Goal: Information Seeking & Learning: Find specific fact

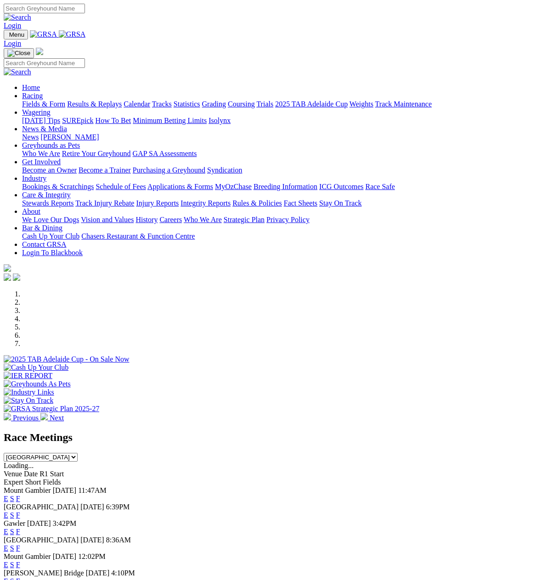
click at [43, 92] on link "Racing" at bounding box center [32, 96] width 21 height 8
click at [99, 100] on link "Results & Replays" at bounding box center [94, 104] width 55 height 8
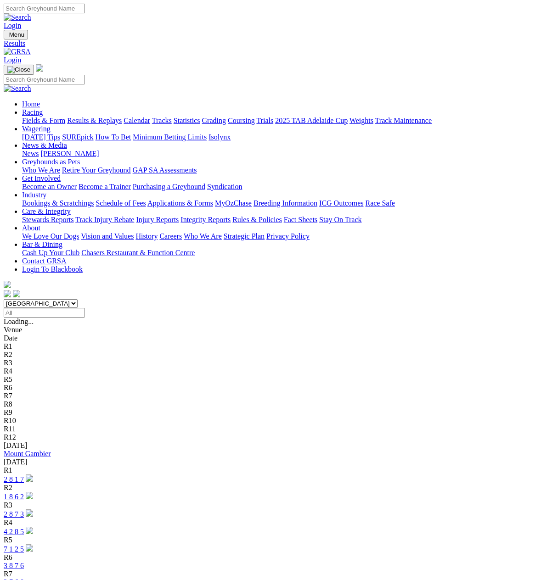
click at [85, 308] on input "Select date" at bounding box center [44, 313] width 81 height 10
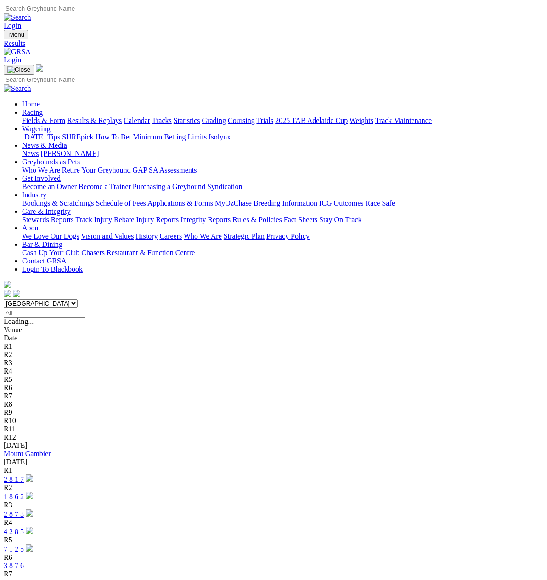
type input "[DATE]"
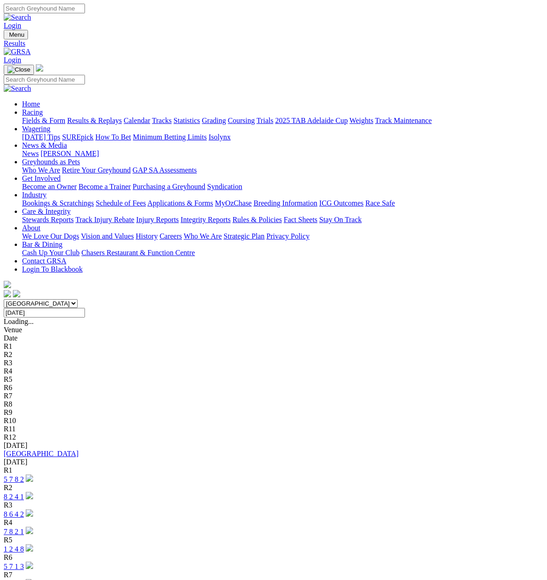
click at [78, 299] on select "South Australia New South Wales Northern Territory Queensland Tasmania Victoria…" at bounding box center [41, 303] width 74 height 9
click at [20, 299] on select "South Australia New South Wales Northern Territory Queensland Tasmania Victoria…" at bounding box center [41, 303] width 74 height 9
click at [78, 299] on select "South Australia New South Wales Northern Territory Queensland Tasmania Victoria…" at bounding box center [41, 303] width 74 height 9
click at [20, 299] on select "South Australia New South Wales Northern Territory Queensland Tasmania Victoria…" at bounding box center [41, 303] width 74 height 9
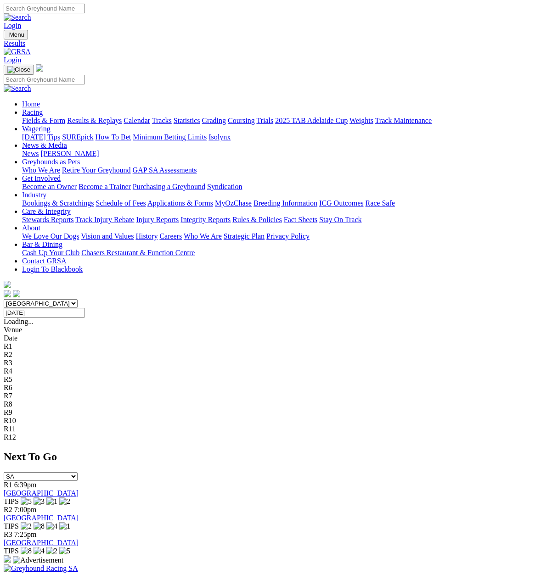
click at [78, 299] on select "South Australia New South Wales Northern Territory Queensland Tasmania Victoria…" at bounding box center [41, 303] width 74 height 9
click at [20, 299] on select "South Australia New South Wales Northern Territory Queensland Tasmania Victoria…" at bounding box center [41, 303] width 74 height 9
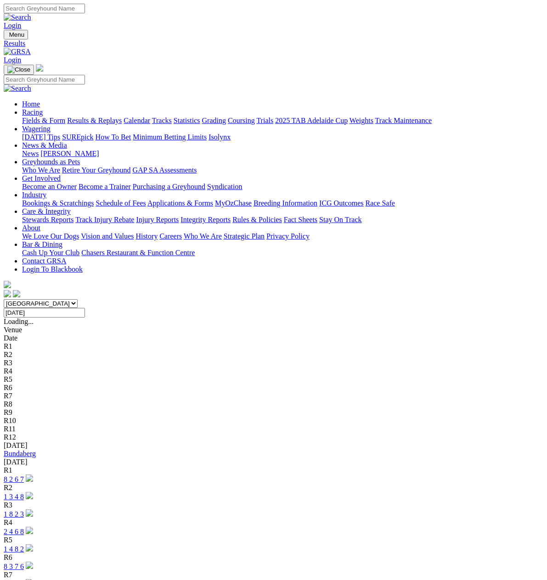
click at [78, 299] on select "South Australia New South Wales Northern Territory Queensland Tasmania Victoria…" at bounding box center [41, 303] width 74 height 9
click at [20, 299] on select "South Australia New South Wales Northern Territory Queensland Tasmania Victoria…" at bounding box center [41, 303] width 74 height 9
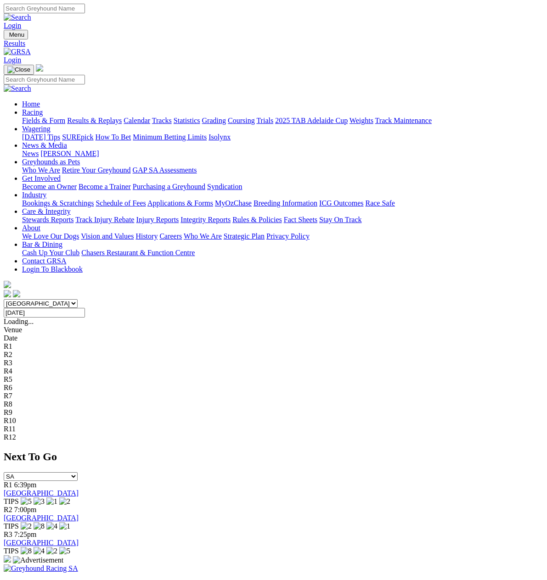
click at [78, 299] on select "South Australia New South Wales Northern Territory Queensland Tasmania Victoria…" at bounding box center [41, 303] width 74 height 9
select select "VIC"
click at [20, 299] on select "South Australia New South Wales Northern Territory Queensland Tasmania Victoria…" at bounding box center [41, 303] width 74 height 9
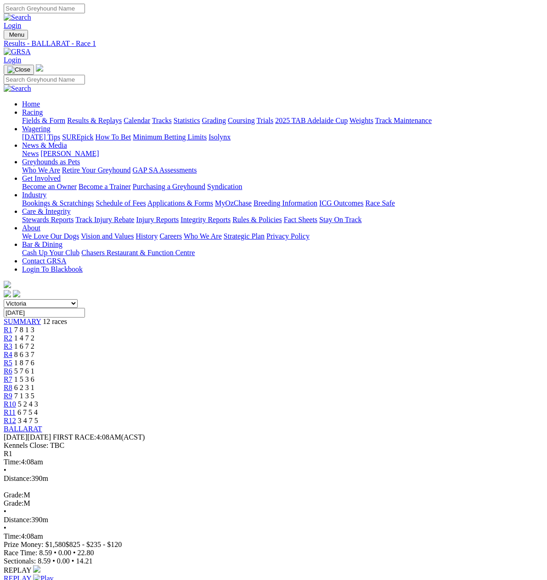
click at [53, 575] on img at bounding box center [43, 579] width 20 height 8
drag, startPoint x: 133, startPoint y: 195, endPoint x: 173, endPoint y: 194, distance: 40.4
click at [173, 425] on div "BALLARAT [DATE] FIRST RACE: 4:08AM(ACST) Kennels Close: TBC" at bounding box center [273, 437] width 539 height 25
click at [235, 425] on div "BALLARAT Monday 01 Jun 2020 FIRST RACE: 4:08AM(ACST) Kennels Close: TBC" at bounding box center [273, 437] width 539 height 25
